Goal: Task Accomplishment & Management: Manage account settings

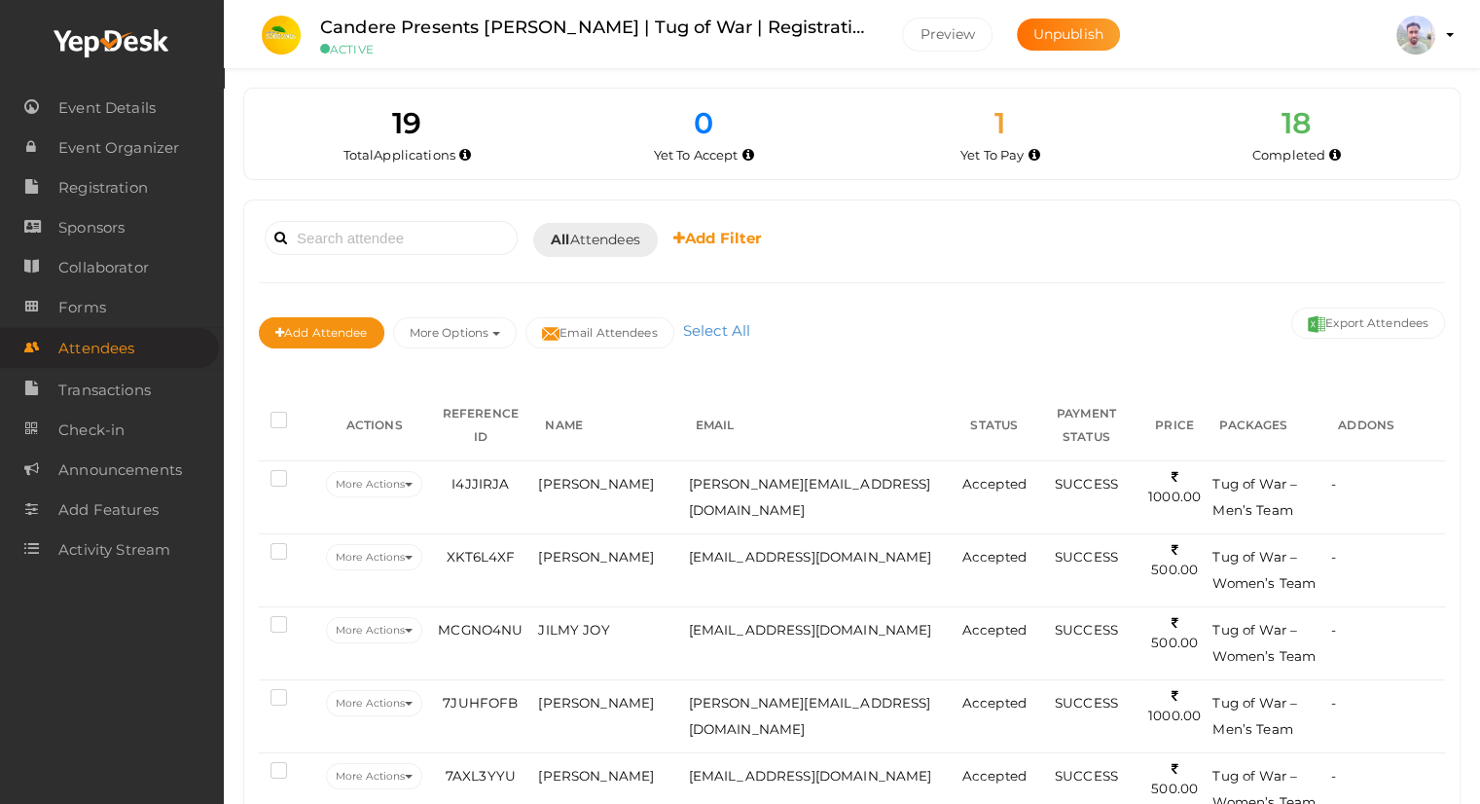
click at [1191, 242] on div "Booked for Today Today Tomorrow This Week Custom Date All Attendees All Yet to …" at bounding box center [852, 239] width 1186 height 48
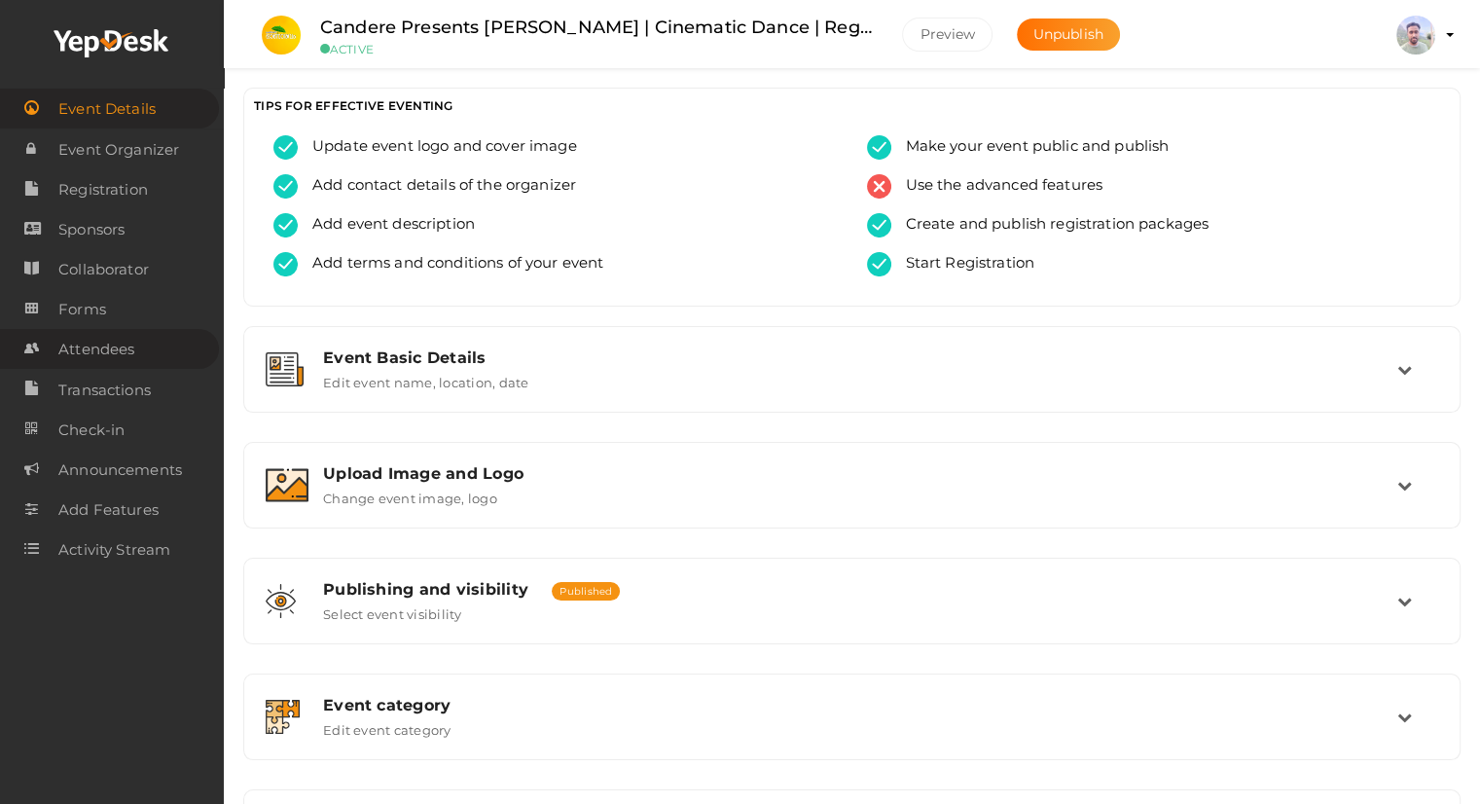
click at [111, 358] on span "Attendees" at bounding box center [96, 349] width 76 height 39
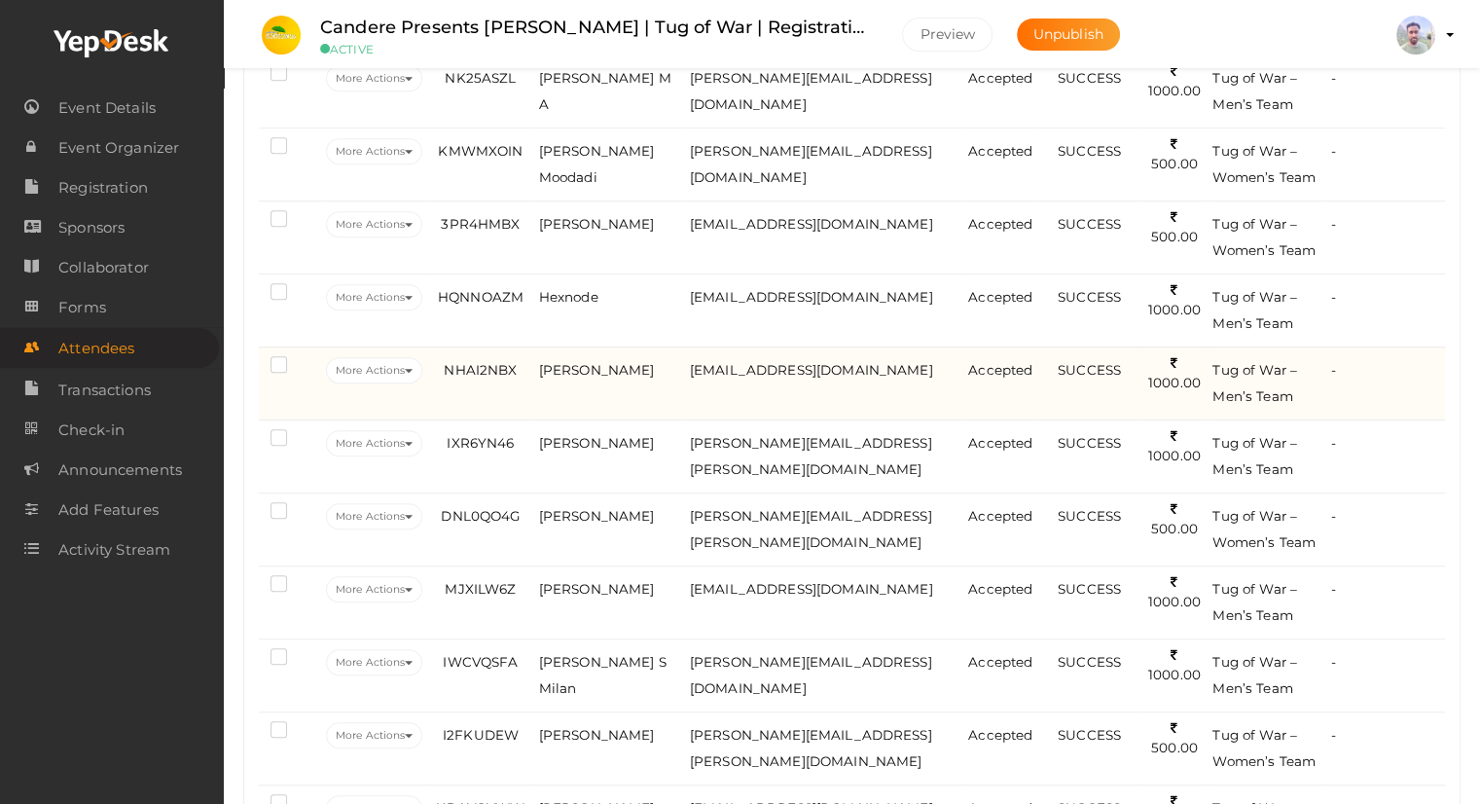
scroll to position [1110, 0]
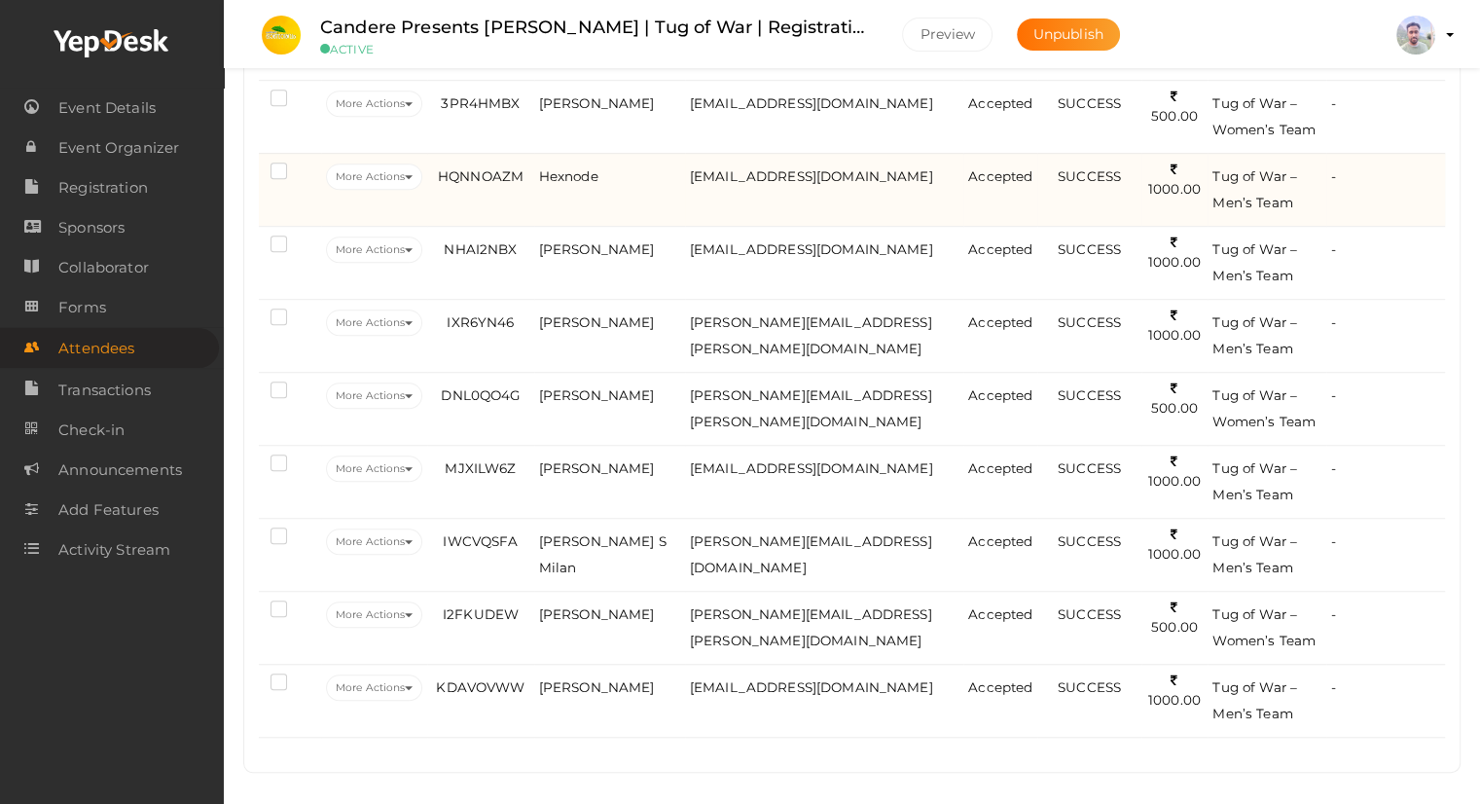
click at [1268, 188] on span "Tug of War – Men’s Team" at bounding box center [1255, 189] width 85 height 42
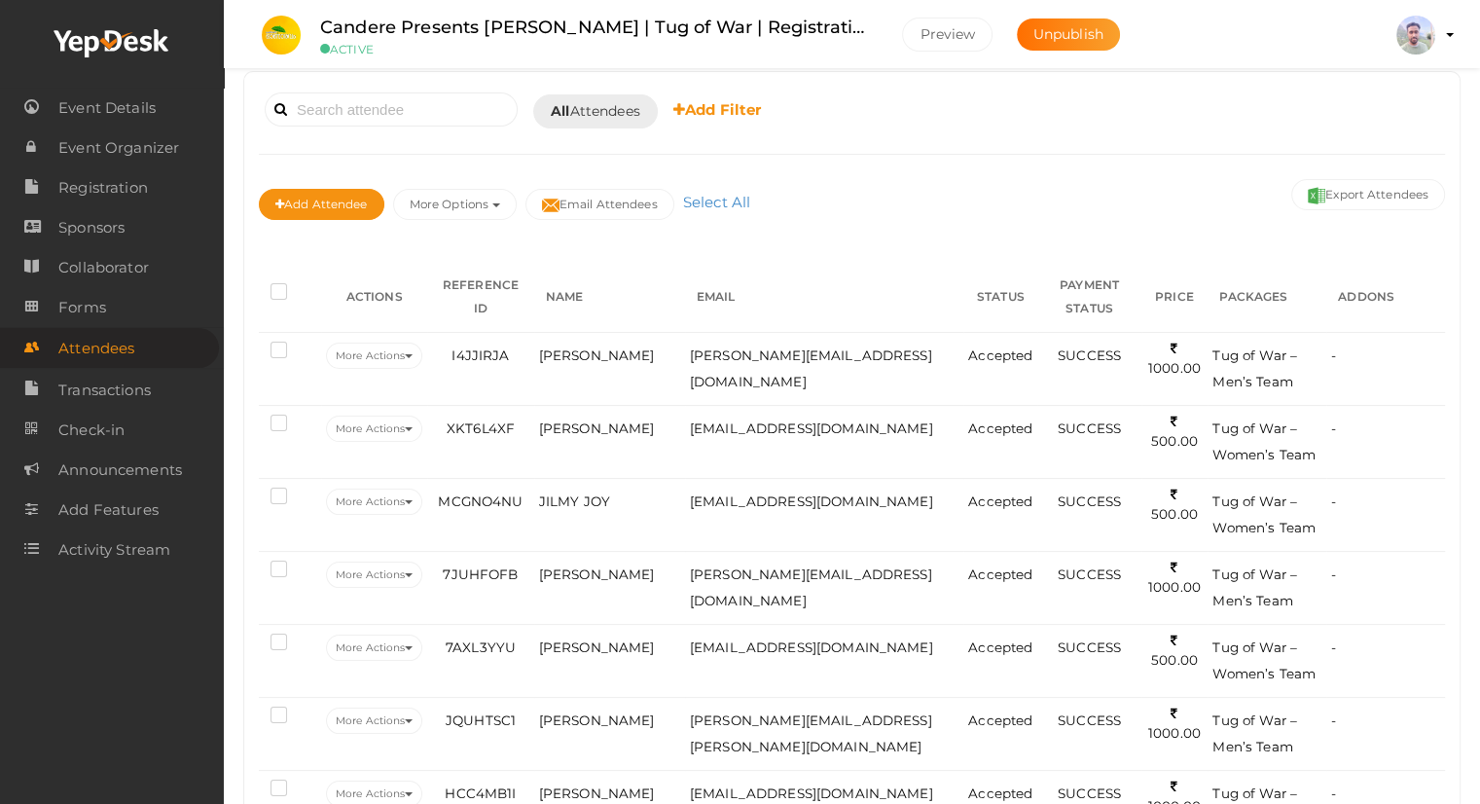
scroll to position [195, 0]
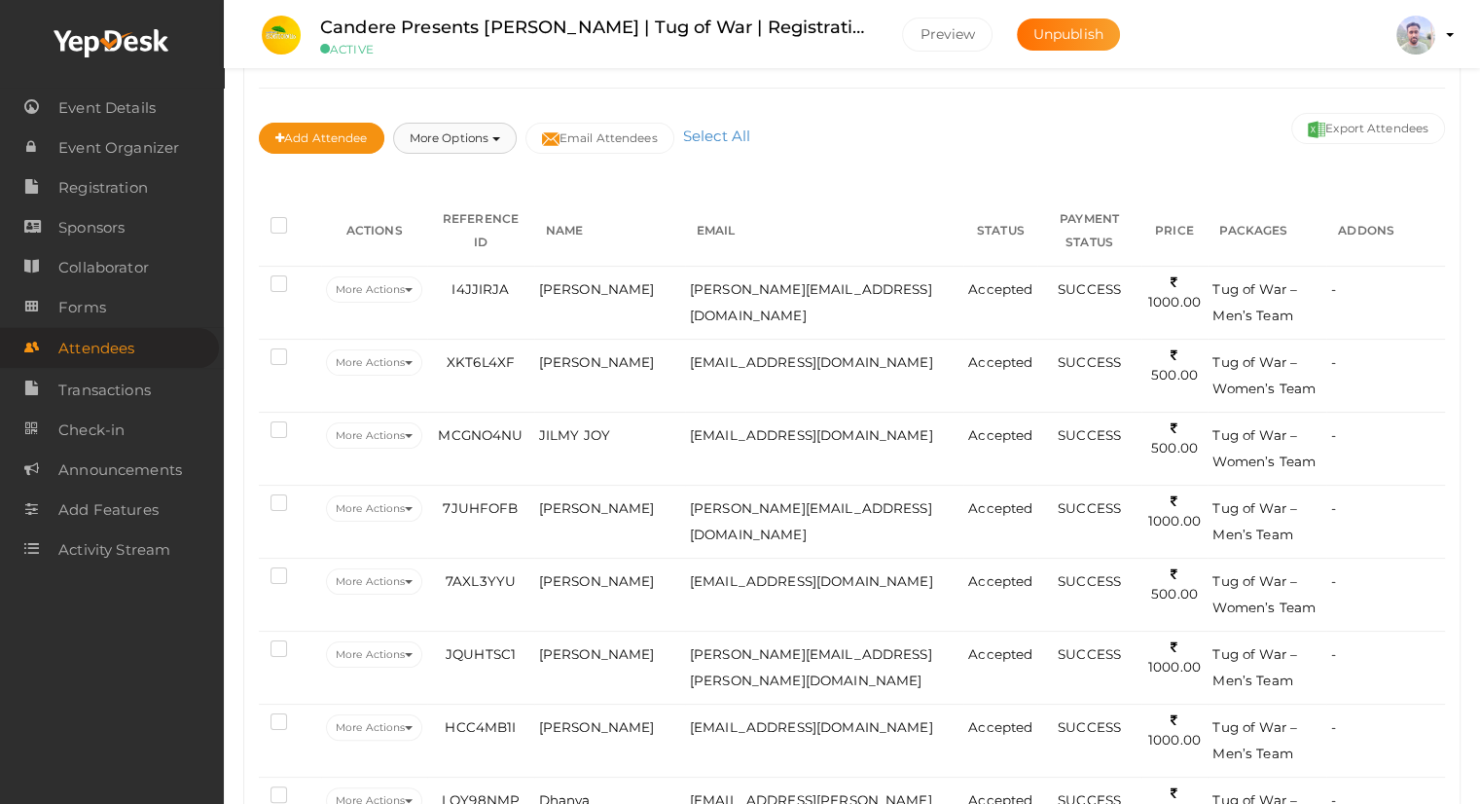
click at [462, 139] on button "More Options" at bounding box center [455, 138] width 124 height 31
click at [1122, 161] on div "Add Attendee More Options Publish to Facebook Resend Invites Invite Attendees A…" at bounding box center [852, 140] width 1186 height 65
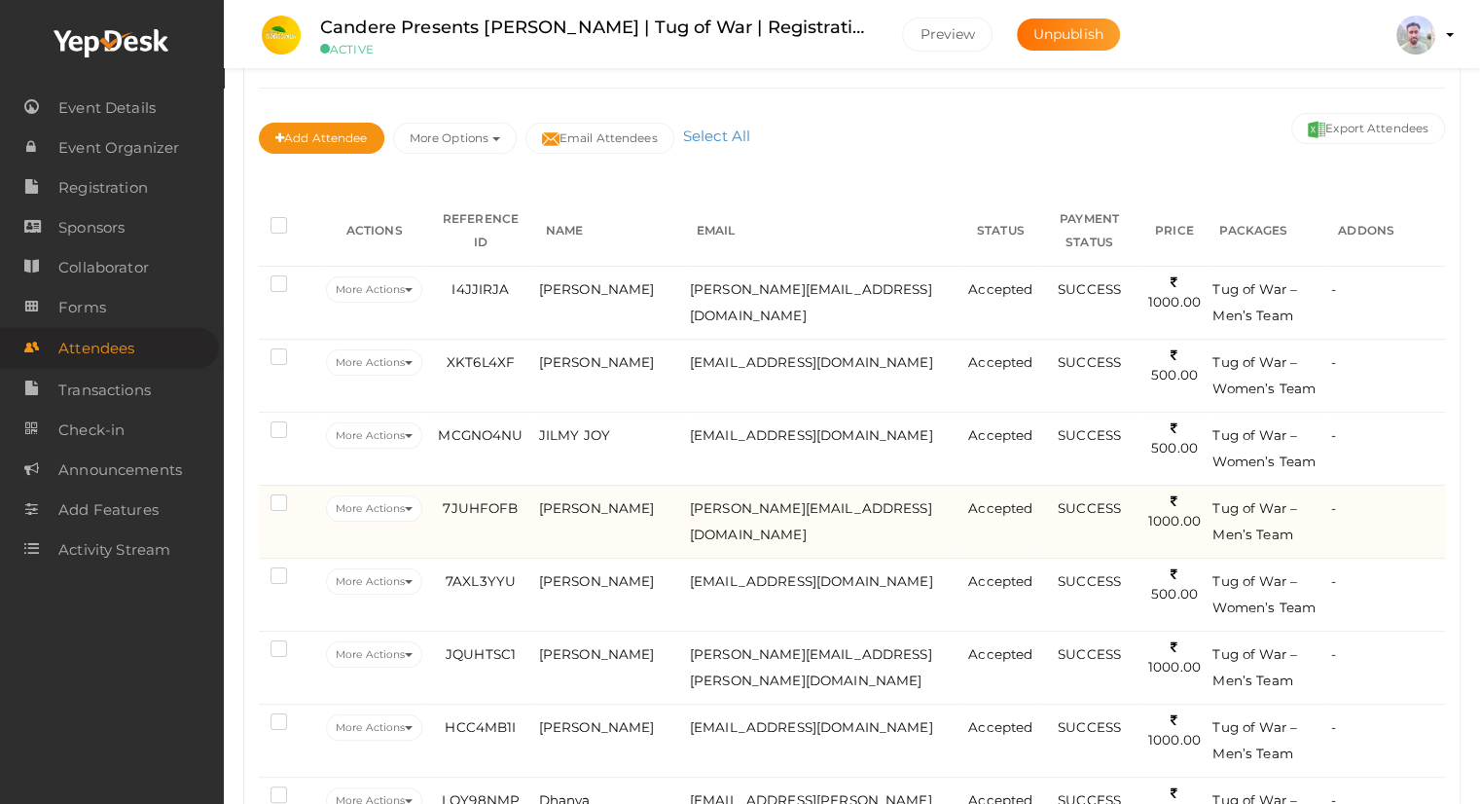
click at [1267, 527] on span "Tug of War – Men’s Team" at bounding box center [1255, 521] width 85 height 42
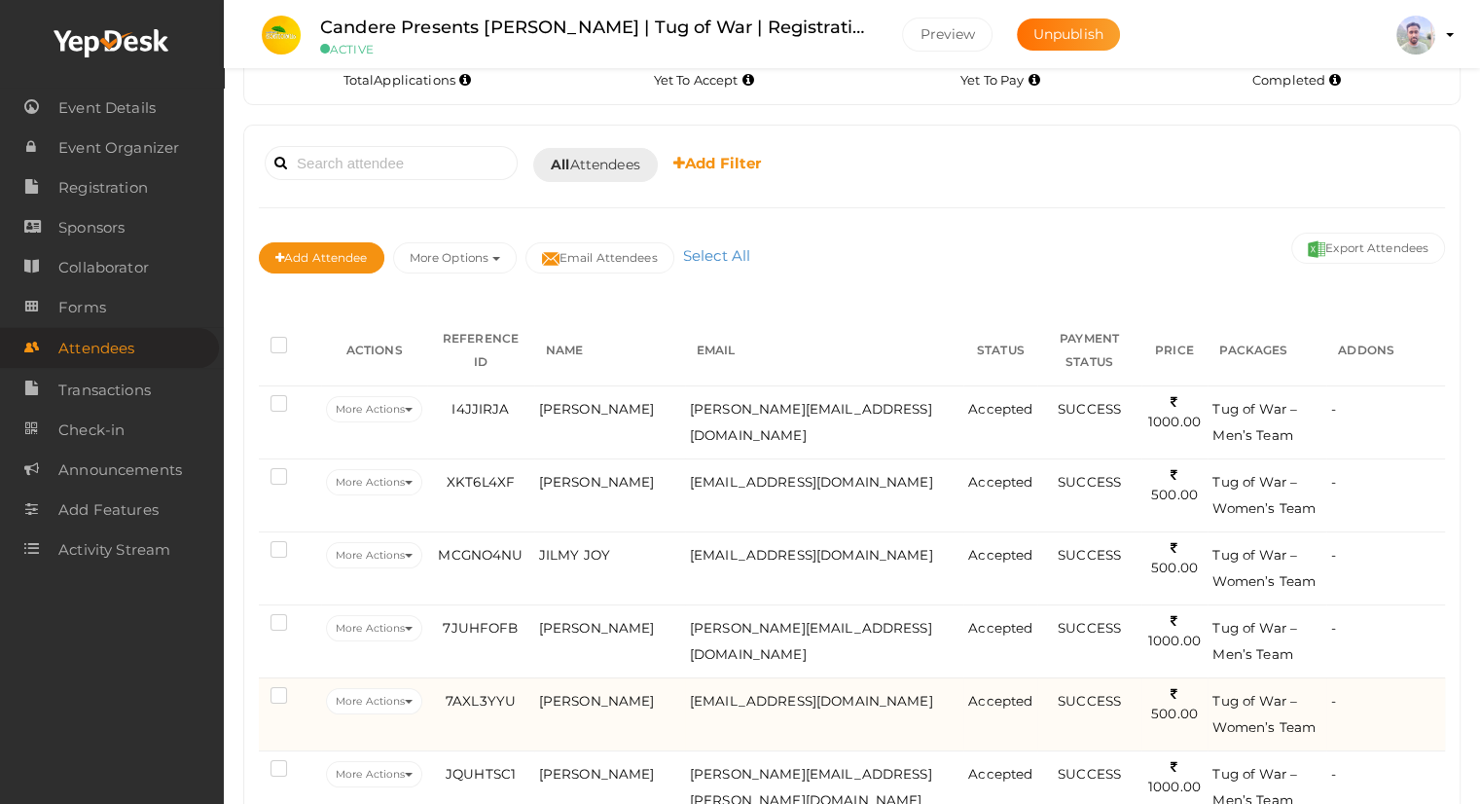
scroll to position [0, 0]
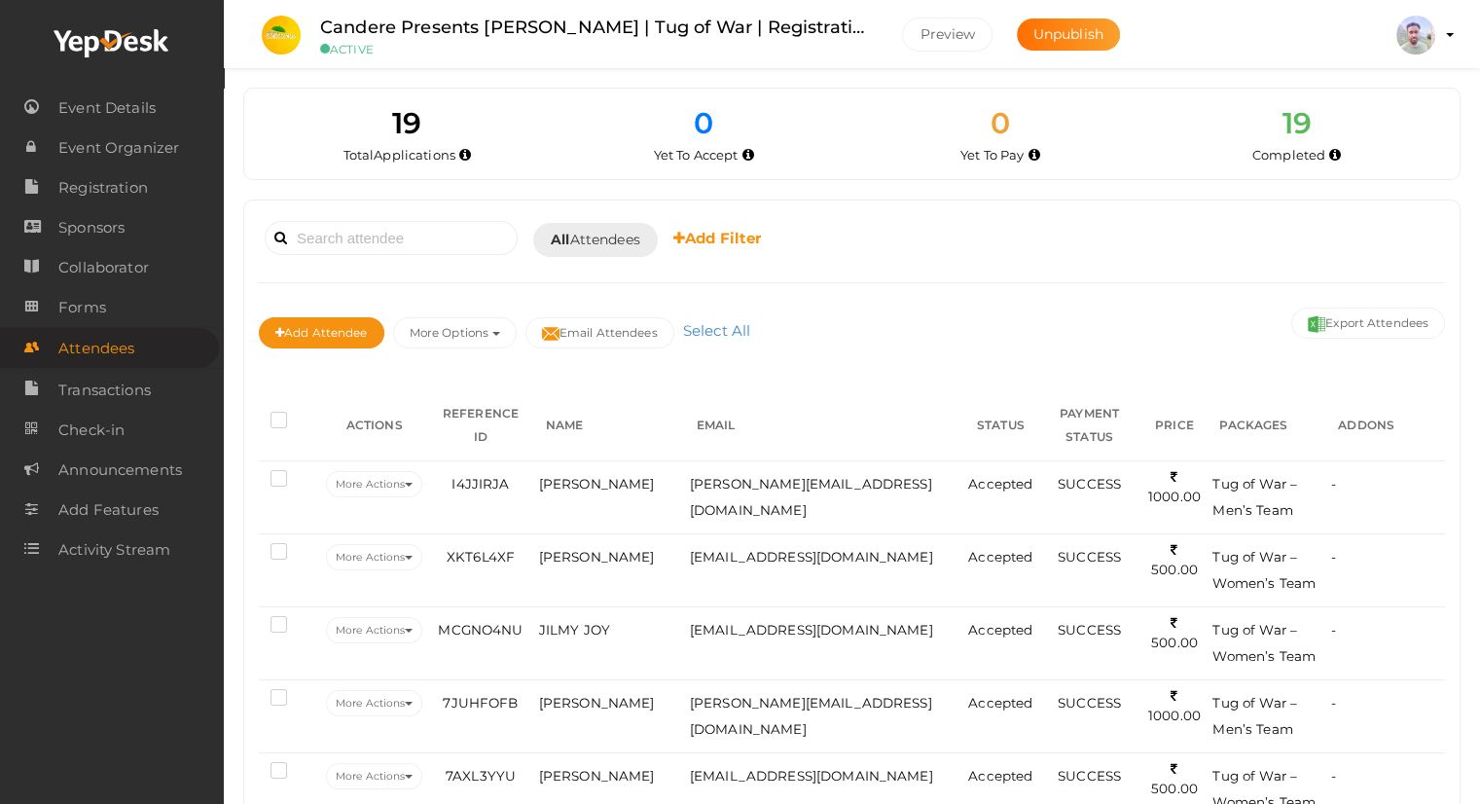
drag, startPoint x: 722, startPoint y: 236, endPoint x: 869, endPoint y: 309, distance: 164.1
click at [869, 309] on div "Booked for [DATE] [DATE] [DATE] This Week Custom Date All Attendees All Yet to …" at bounding box center [852, 291] width 1186 height 153
click at [927, 333] on div "Add Attendee More Options Publish to Facebook Resend Invites Invite Attendees A…" at bounding box center [852, 335] width 1186 height 65
